Goal: Task Accomplishment & Management: Manage account settings

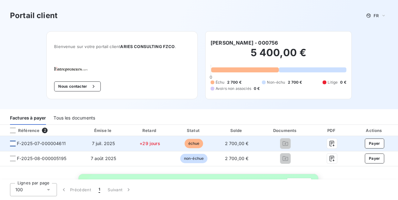
click at [14, 143] on div at bounding box center [13, 144] width 6 height 6
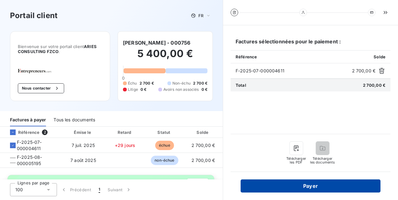
click at [326, 184] on button "Payer" at bounding box center [310, 186] width 140 height 13
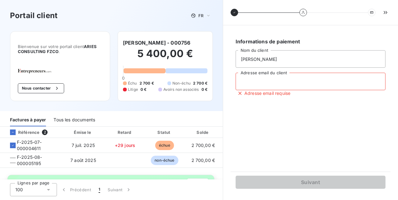
click at [324, 86] on input "Adresse email du client" at bounding box center [310, 82] width 150 height 18
type input "[PERSON_NAME][EMAIL_ADDRESS][PERSON_NAME][DOMAIN_NAME]"
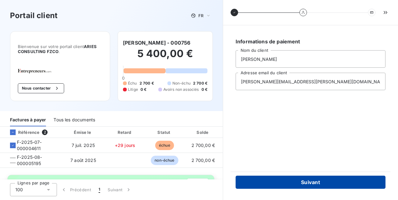
click at [315, 183] on button "Suivant" at bounding box center [310, 182] width 150 height 13
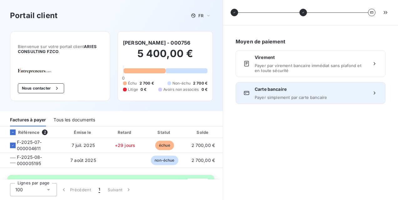
click at [375, 91] on icon at bounding box center [374, 93] width 6 height 6
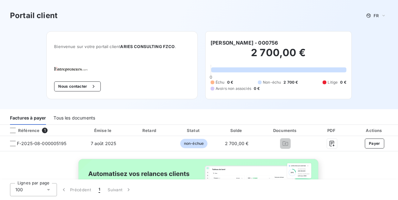
click at [353, 165] on div "Référence 1 Émise le Retard Statut Solde Documents PDF Actions F-2025-08-000005…" at bounding box center [199, 180] width 398 height 111
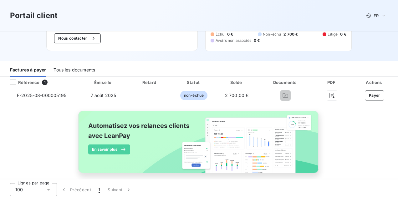
scroll to position [55, 0]
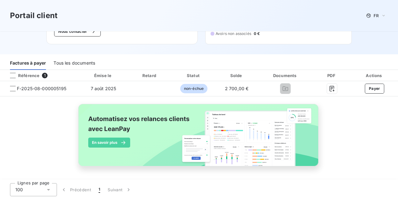
click at [44, 76] on span "1" at bounding box center [45, 76] width 6 height 6
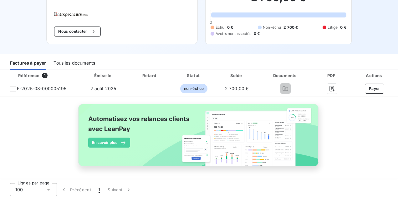
scroll to position [0, 0]
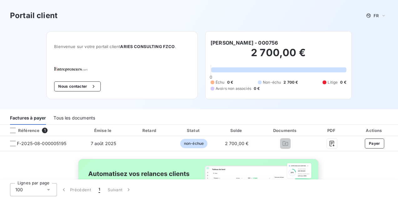
click at [74, 118] on div "Tous les documents" at bounding box center [74, 118] width 42 height 13
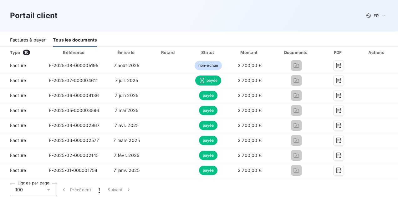
scroll to position [76, 0]
